Goal: Find specific page/section: Find specific page/section

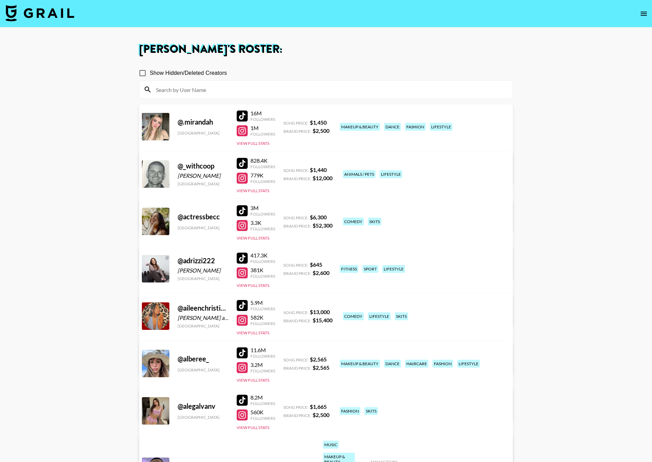
click at [39, 10] on img at bounding box center [39, 13] width 69 height 16
click at [170, 84] on input at bounding box center [330, 89] width 357 height 11
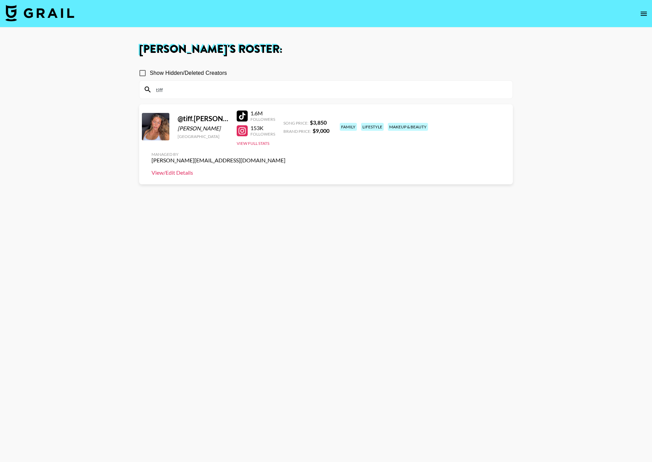
click at [285, 169] on link "View/Edit Details" at bounding box center [218, 172] width 134 height 7
click at [255, 141] on button "View Full Stats" at bounding box center [253, 143] width 33 height 5
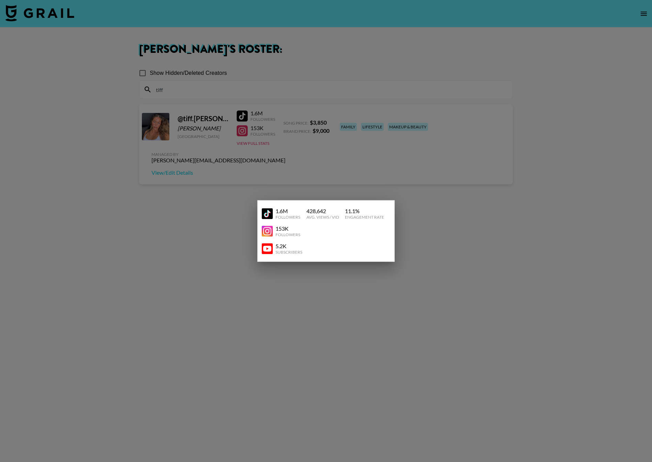
click at [263, 247] on img at bounding box center [267, 248] width 11 height 11
click at [336, 190] on div at bounding box center [326, 231] width 652 height 462
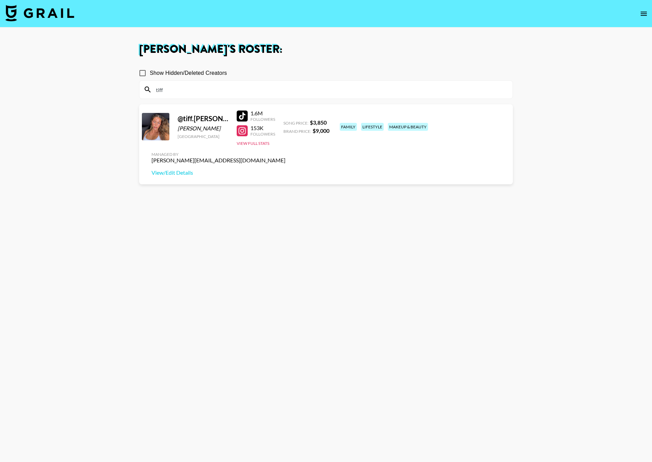
click at [190, 88] on input "tiff" at bounding box center [330, 89] width 357 height 11
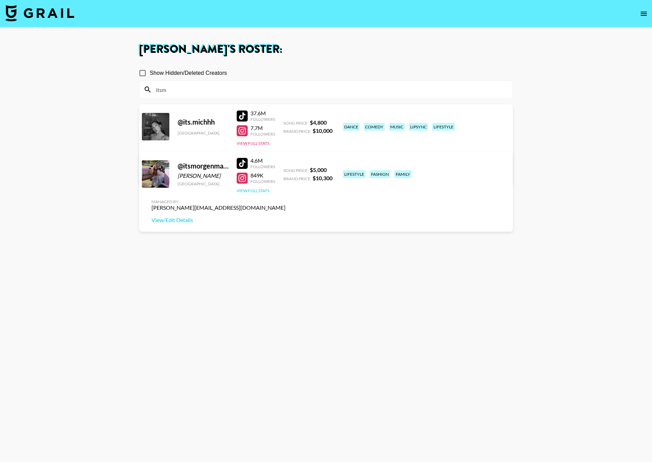
type input "itsm"
click at [266, 189] on button "View Full Stats" at bounding box center [253, 190] width 33 height 5
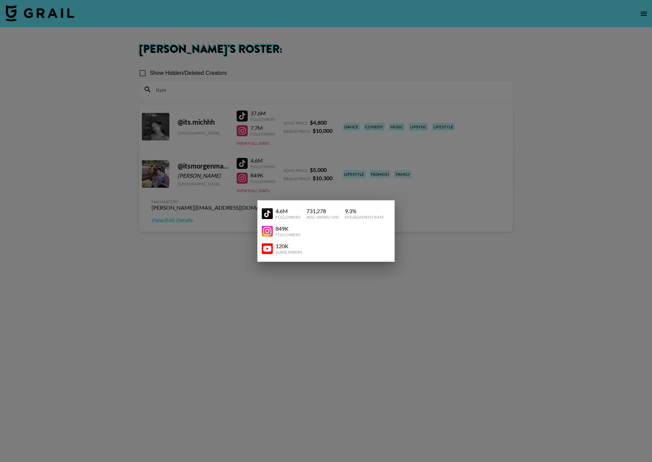
click at [264, 248] on img at bounding box center [267, 248] width 11 height 11
click at [437, 116] on div at bounding box center [326, 231] width 652 height 462
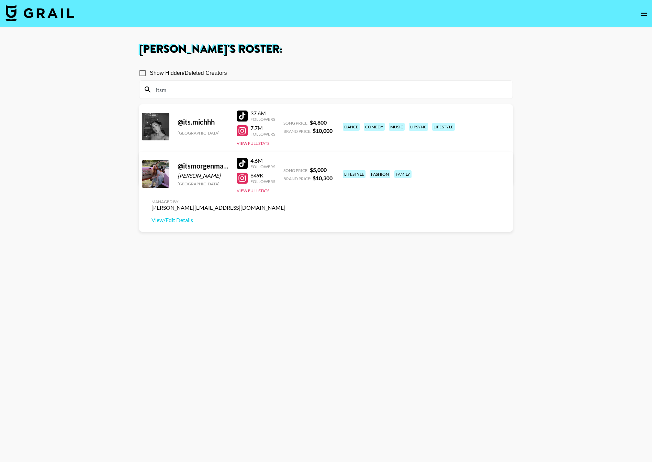
click at [59, 21] on img at bounding box center [39, 13] width 69 height 16
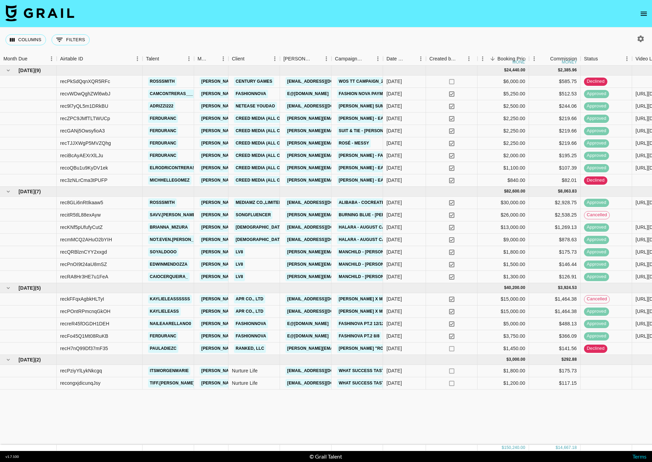
click at [69, 15] on img at bounding box center [39, 13] width 69 height 16
click at [35, 15] on img at bounding box center [39, 13] width 69 height 16
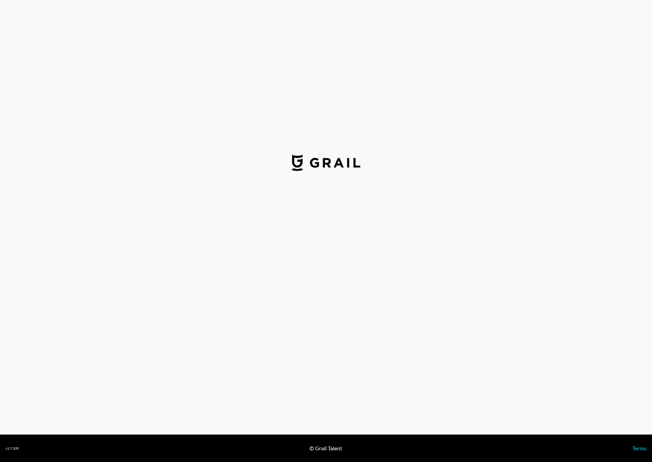
select select "USD"
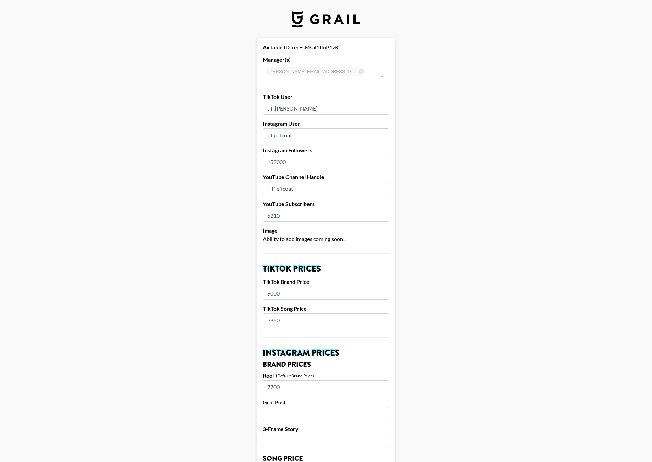
click at [436, 196] on main "Airtable ID: recEsMsal1IInP1zR Manager(s) pete@grail-talent.com ​ TikTok User t…" at bounding box center [325, 470] width 641 height 865
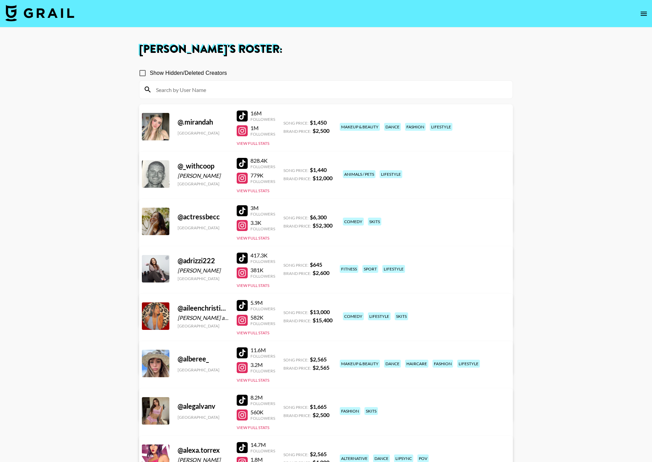
click at [281, 98] on div at bounding box center [325, 90] width 373 height 18
click at [265, 94] on input at bounding box center [330, 89] width 357 height 11
type input "o"
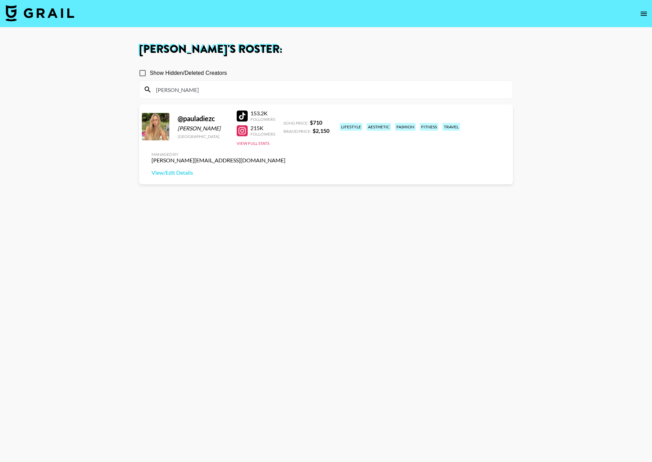
click at [363, 194] on section "Show Hidden/Deleted Creators paula @ pauladiezc Paula Diez Australia 153.2K Fol…" at bounding box center [326, 263] width 374 height 407
click at [196, 96] on div "paula" at bounding box center [325, 90] width 373 height 18
click at [185, 92] on input "paula" at bounding box center [330, 89] width 357 height 11
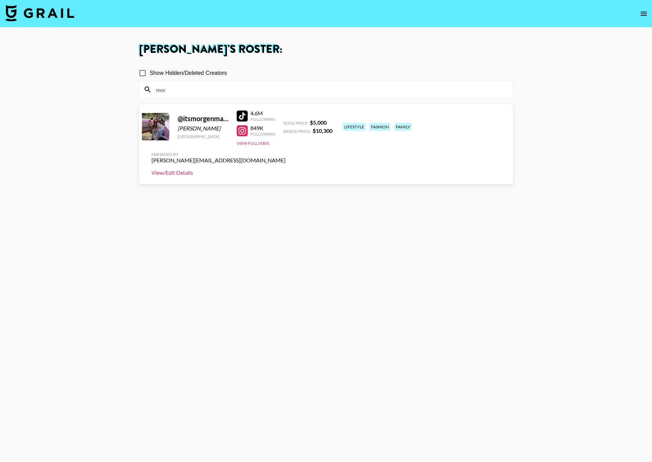
click at [285, 169] on link "View/Edit Details" at bounding box center [218, 172] width 134 height 7
click at [227, 88] on input "mor" at bounding box center [330, 89] width 357 height 11
type input "tiff"
click at [291, 146] on div "Managed By pete@grail-talent.com View/Edit Details" at bounding box center [218, 163] width 145 height 35
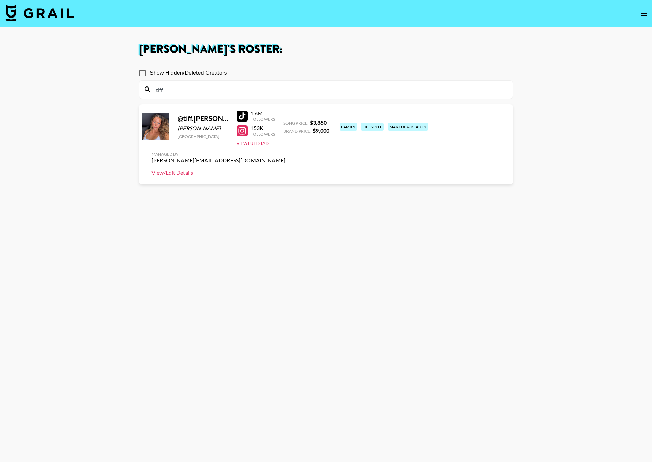
click at [285, 169] on link "View/Edit Details" at bounding box center [218, 172] width 134 height 7
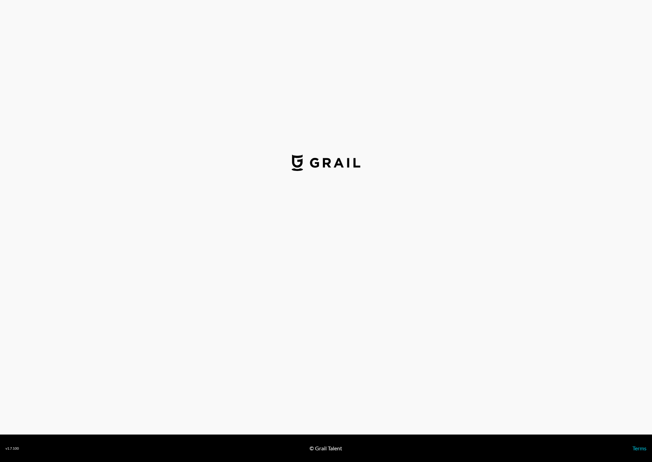
select select "USD"
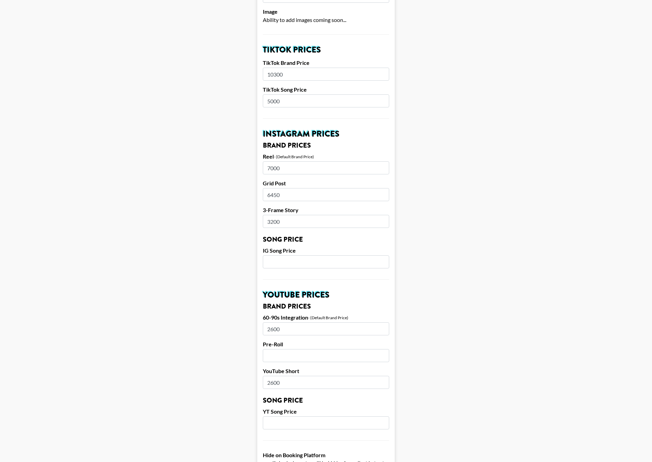
scroll to position [223, 0]
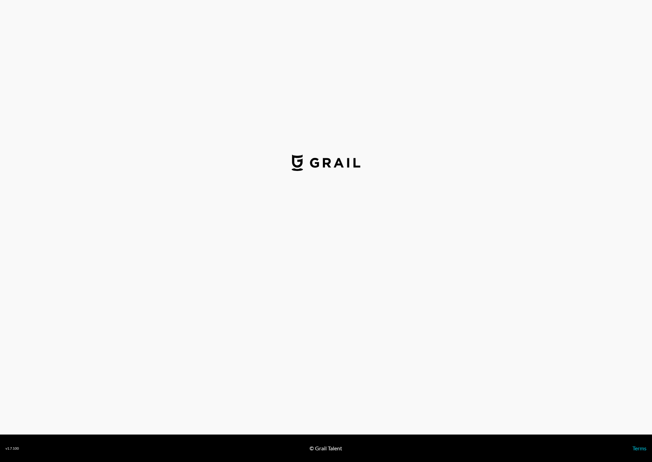
select select "USD"
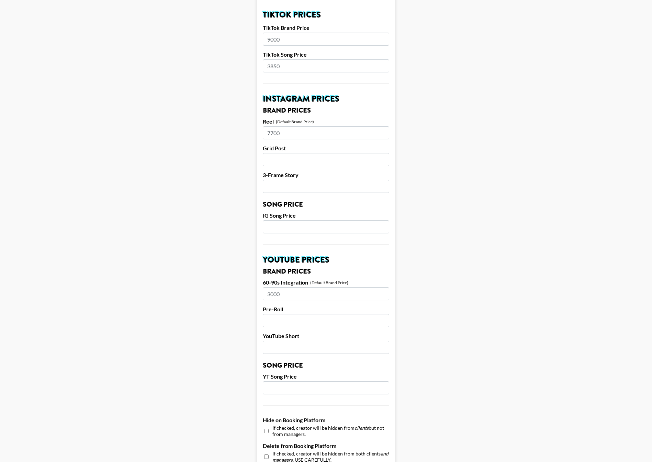
scroll to position [276, 0]
